Goal: Use online tool/utility: Utilize a website feature to perform a specific function

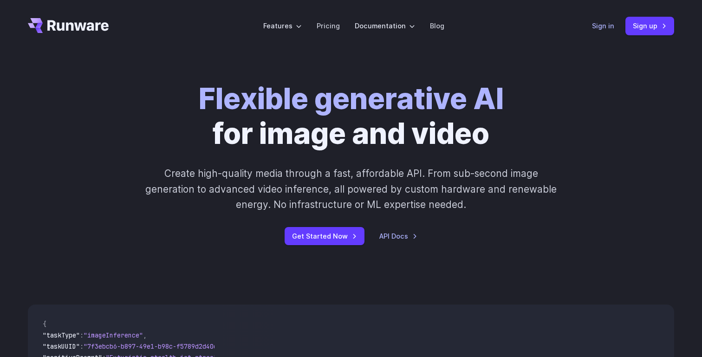
click at [595, 24] on link "Sign in" at bounding box center [603, 25] width 22 height 11
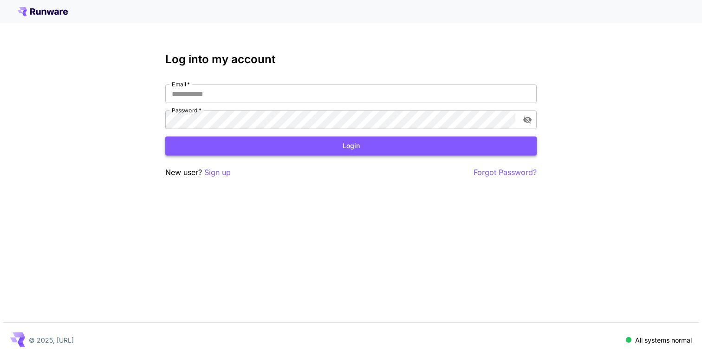
type input "**********"
click at [239, 153] on button "Login" at bounding box center [350, 146] width 371 height 19
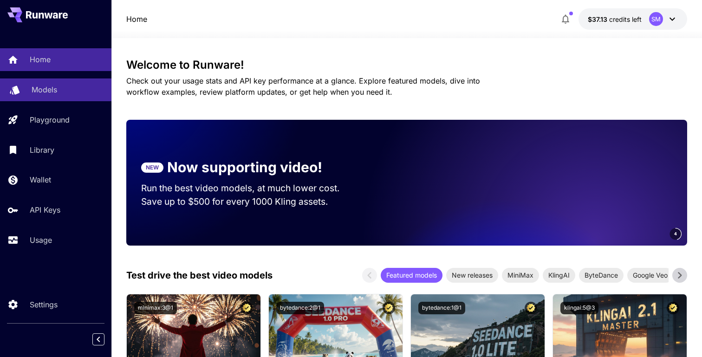
click at [52, 88] on p "Models" at bounding box center [45, 89] width 26 height 11
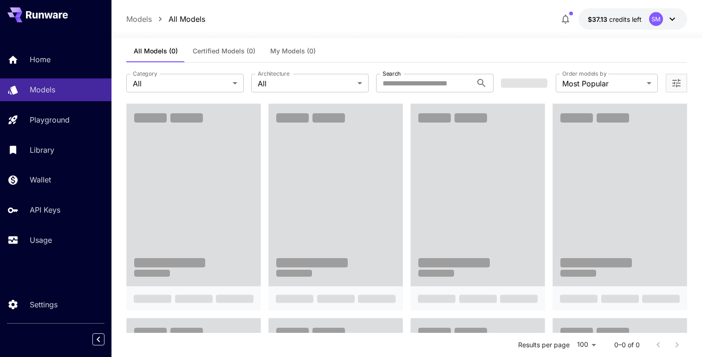
scroll to position [17, 0]
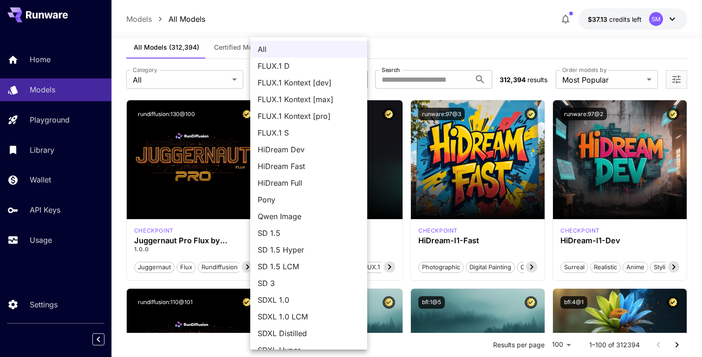
click at [191, 80] on div at bounding box center [351, 178] width 702 height 357
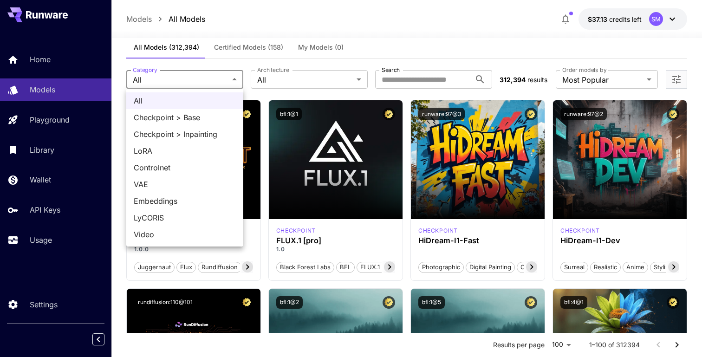
click at [478, 60] on div at bounding box center [351, 178] width 702 height 357
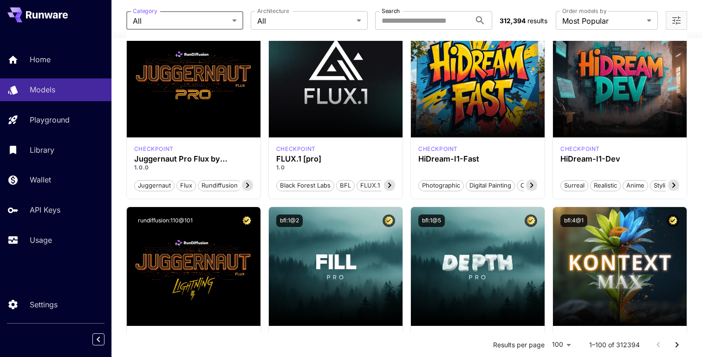
scroll to position [102, 0]
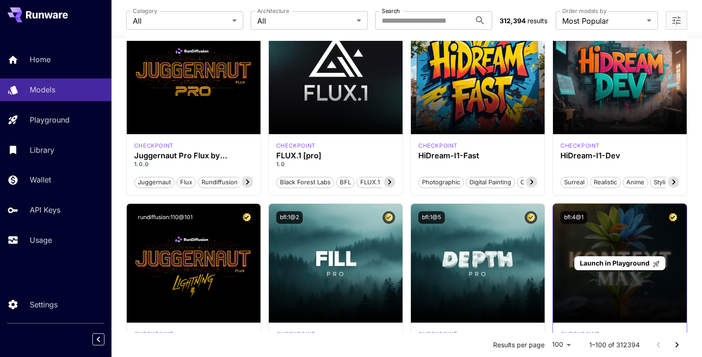
click at [618, 261] on span "Launch in Playground" at bounding box center [615, 263] width 70 height 8
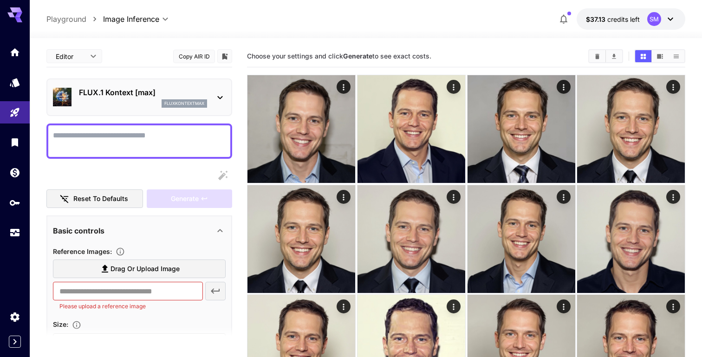
click at [597, 57] on icon "Clear Images" at bounding box center [598, 55] width 4 height 5
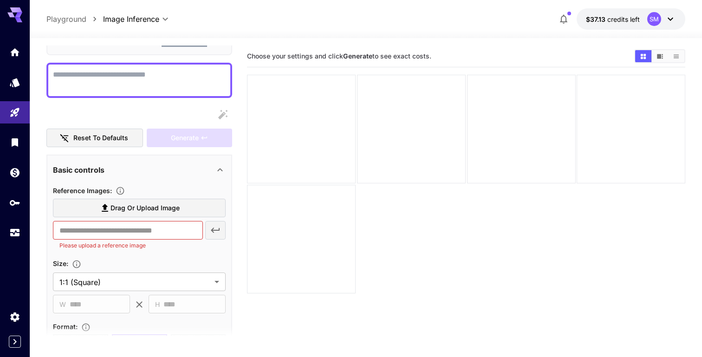
scroll to position [65, 0]
